Goal: Navigation & Orientation: Find specific page/section

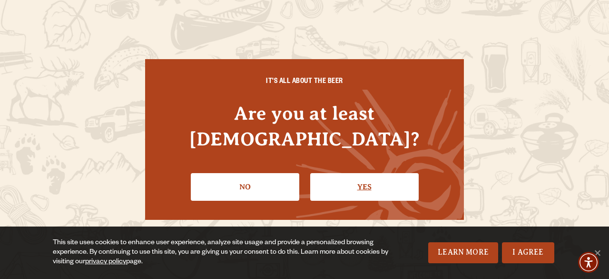
click at [347, 173] on link "Yes" at bounding box center [364, 187] width 109 height 28
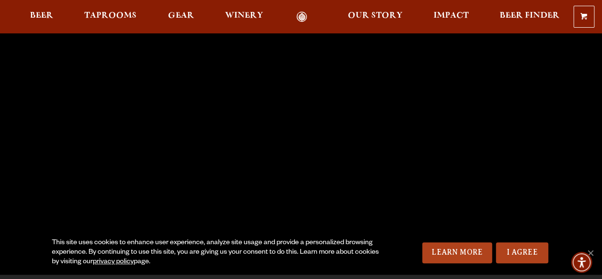
scroll to position [84, 0]
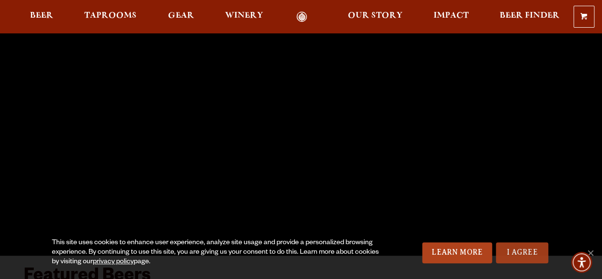
click at [518, 259] on link "I Agree" at bounding box center [522, 252] width 52 height 21
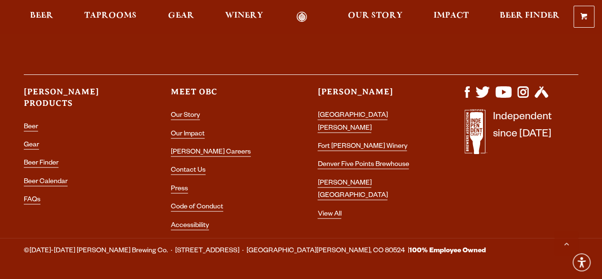
scroll to position [2786, 0]
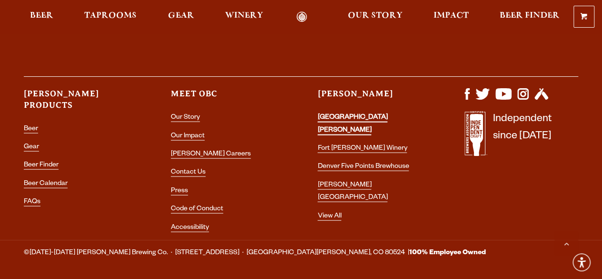
click at [381, 114] on link "[GEOGRAPHIC_DATA][PERSON_NAME]" at bounding box center [353, 124] width 70 height 21
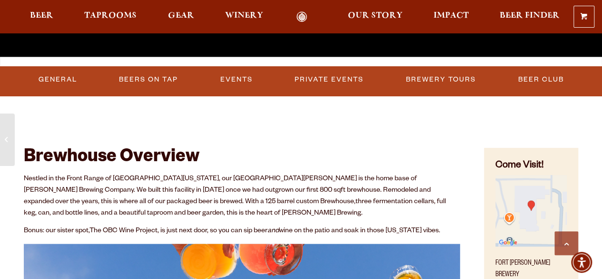
scroll to position [299, 0]
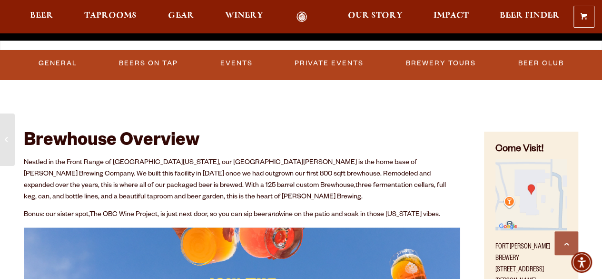
drag, startPoint x: 605, startPoint y: 17, endPoint x: 607, endPoint y: 35, distance: 17.7
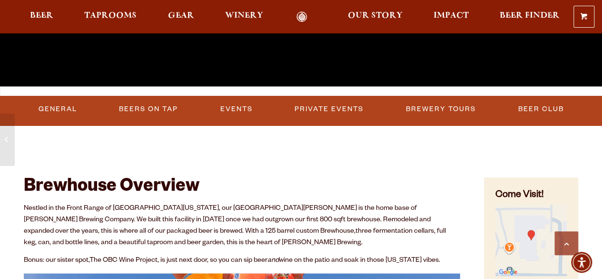
scroll to position [237, 0]
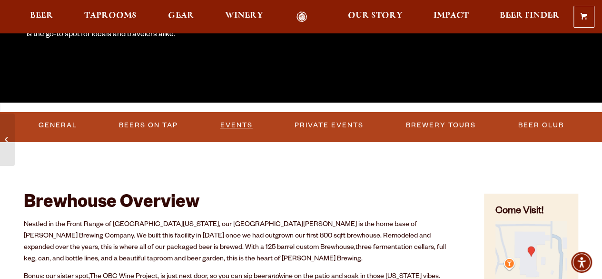
click at [242, 121] on link "Events" at bounding box center [237, 125] width 40 height 22
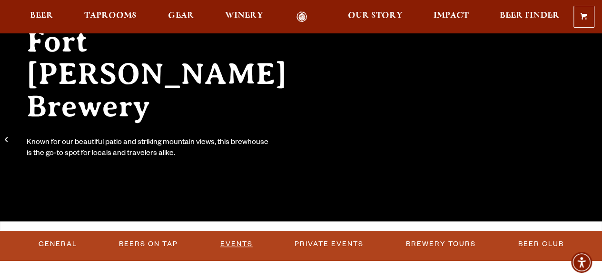
scroll to position [97, 0]
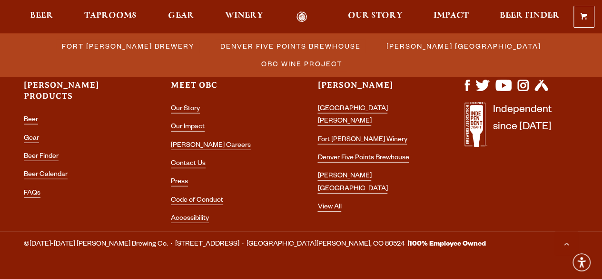
scroll to position [1183, 0]
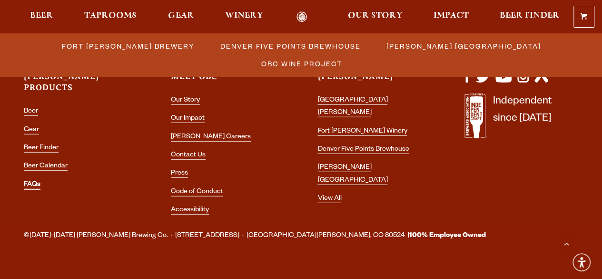
click at [32, 181] on link "FAQs" at bounding box center [32, 185] width 17 height 9
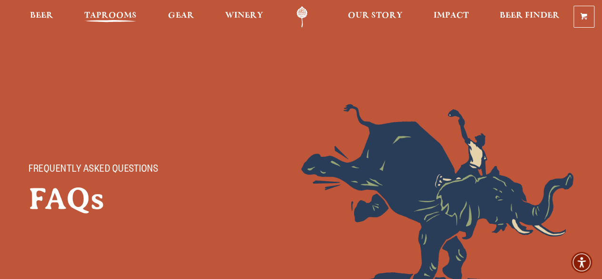
click at [113, 18] on span "Taprooms" at bounding box center [110, 16] width 52 height 8
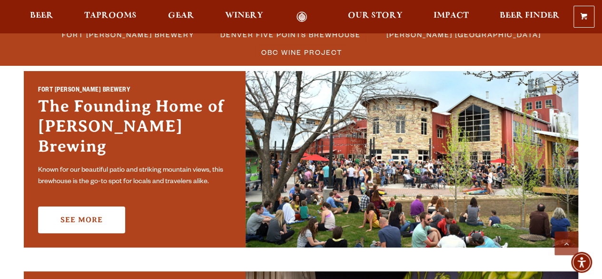
scroll to position [253, 0]
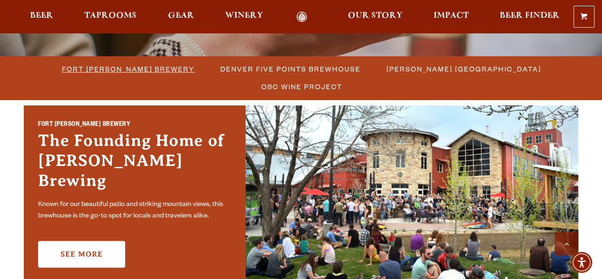
click at [103, 67] on span "Fort [PERSON_NAME] Brewery" at bounding box center [128, 69] width 133 height 14
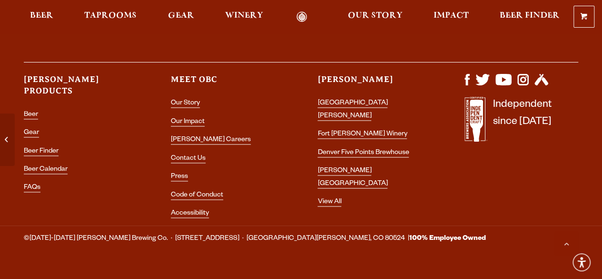
scroll to position [4135, 0]
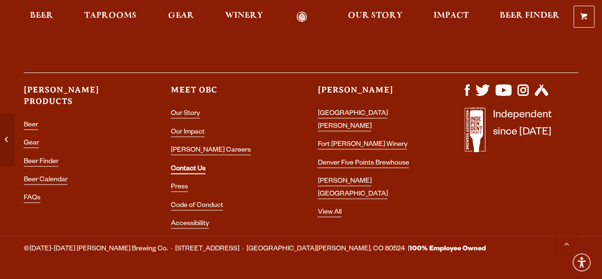
click at [196, 165] on link "Contact Us" at bounding box center [188, 169] width 35 height 9
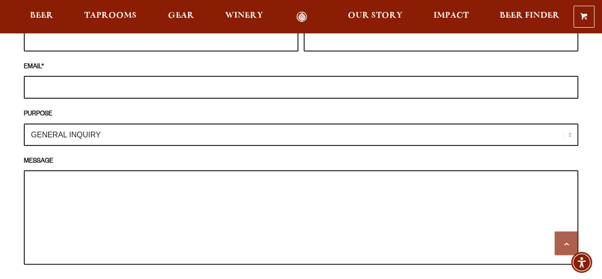
scroll to position [928, 0]
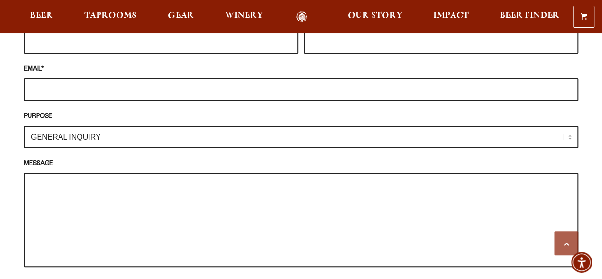
click at [150, 126] on select "GENERAL INQUIRY TAPROOM / BREWERY WINERY BOOK A TOUR MEDIA INQUIRY GEAR SHOP [P…" at bounding box center [301, 137] width 555 height 22
